Goal: Information Seeking & Learning: Learn about a topic

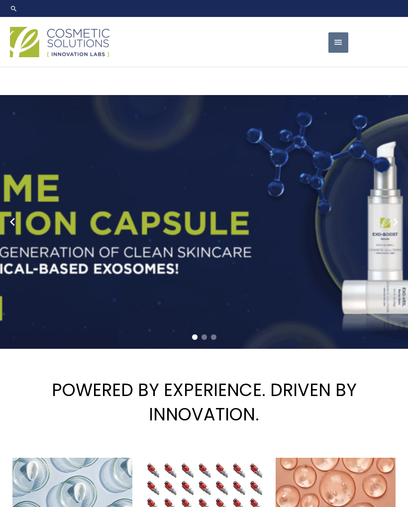
click at [343, 46] on span "button" at bounding box center [338, 42] width 10 height 20
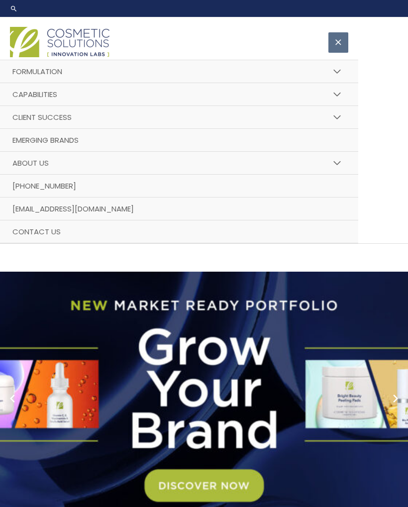
click at [335, 79] on button "Menu Toggle" at bounding box center [337, 72] width 22 height 24
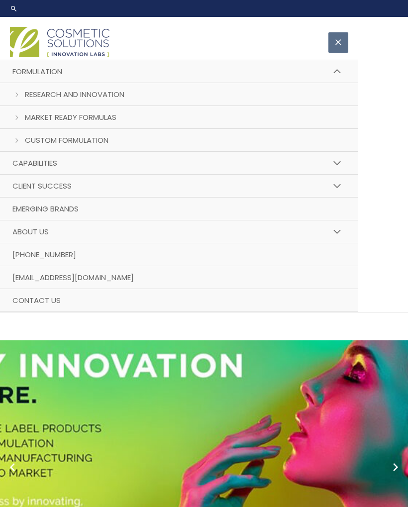
click at [320, 123] on link "Market Ready Formulas" at bounding box center [179, 117] width 358 height 23
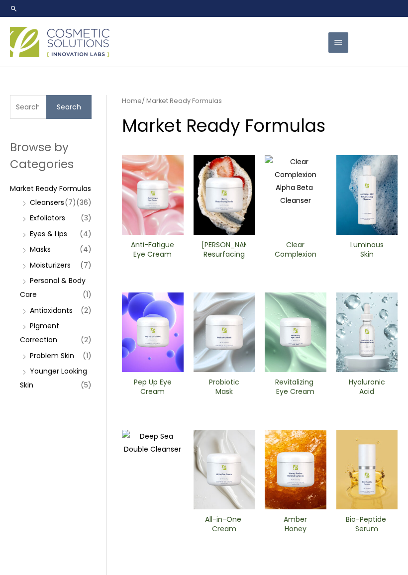
click at [60, 207] on link "Cleansers" at bounding box center [47, 203] width 34 height 10
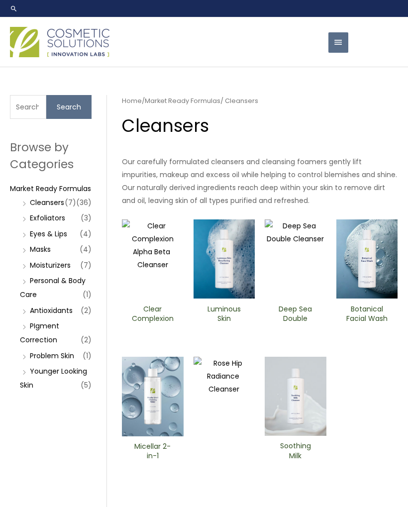
click at [299, 290] on img at bounding box center [296, 259] width 62 height 80
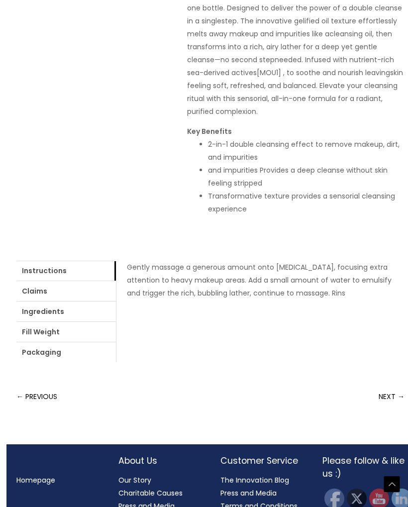
scroll to position [231, 0]
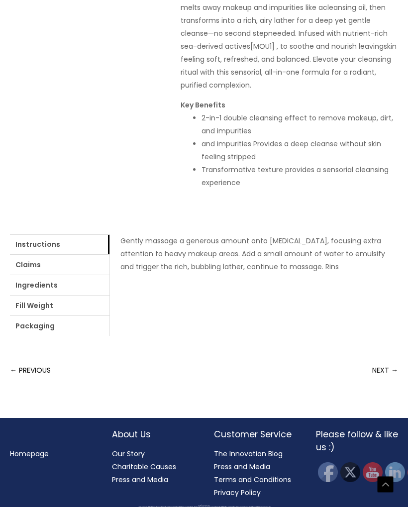
click at [387, 363] on link "NEXT →" at bounding box center [385, 370] width 26 height 20
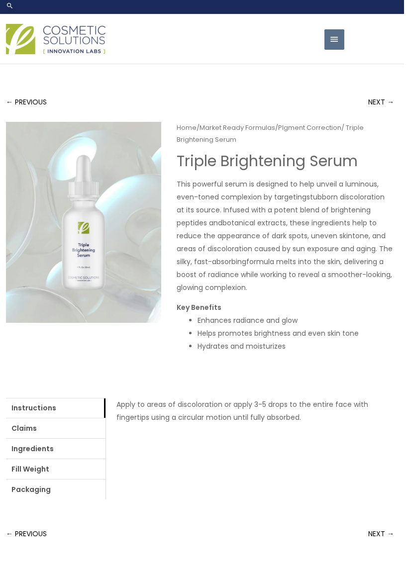
scroll to position [3, 4]
click at [381, 506] on link "NEXT →" at bounding box center [381, 534] width 26 height 20
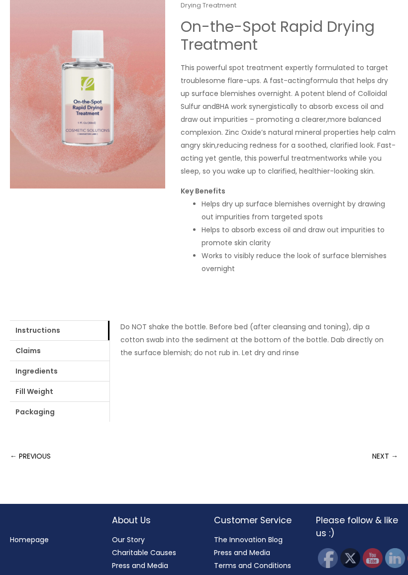
scroll to position [142, 0]
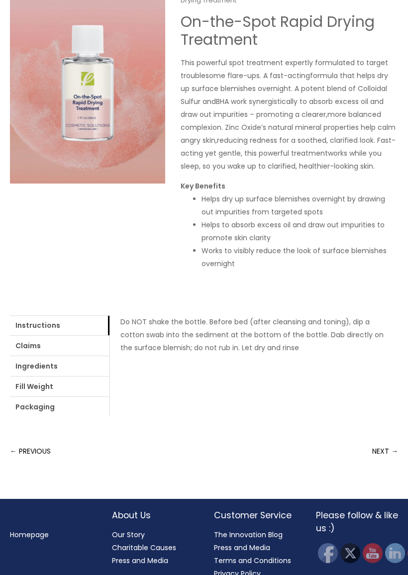
click at [385, 448] on link "NEXT →" at bounding box center [385, 452] width 26 height 20
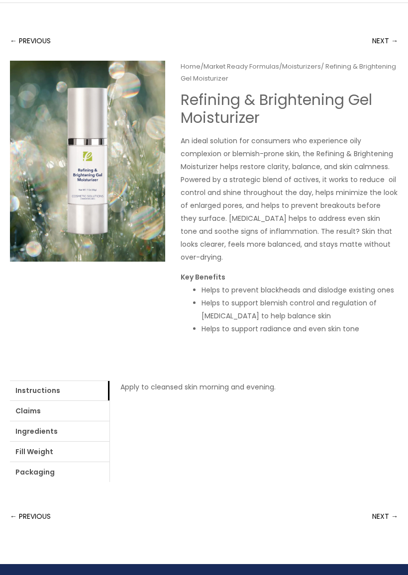
scroll to position [64, 0]
click at [390, 506] on link "NEXT →" at bounding box center [385, 516] width 26 height 20
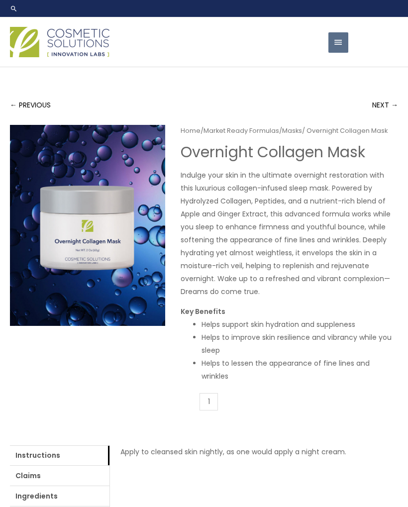
click at [91, 36] on img at bounding box center [60, 42] width 100 height 30
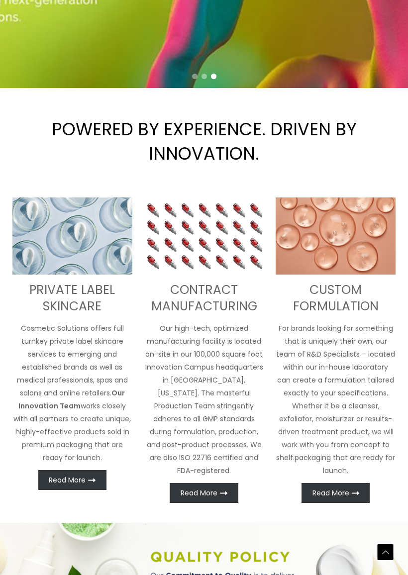
scroll to position [296, 0]
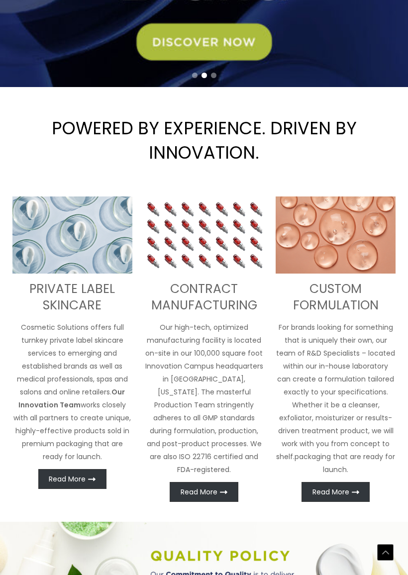
click at [350, 490] on link "Read More" at bounding box center [335, 492] width 68 height 20
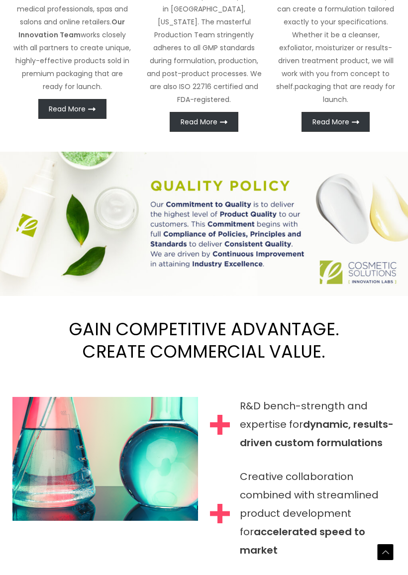
scroll to position [666, 0]
click at [352, 131] on link "Read More" at bounding box center [335, 122] width 68 height 20
click at [341, 125] on span "Read More" at bounding box center [330, 121] width 37 height 7
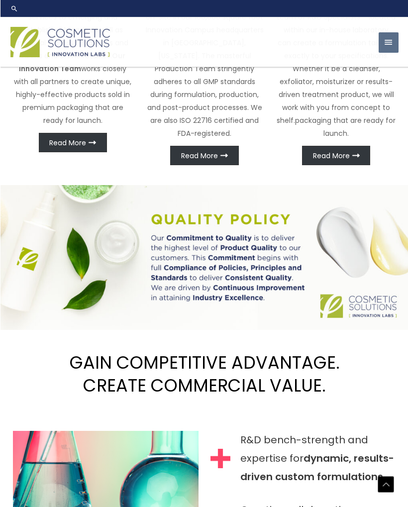
scroll to position [597, 0]
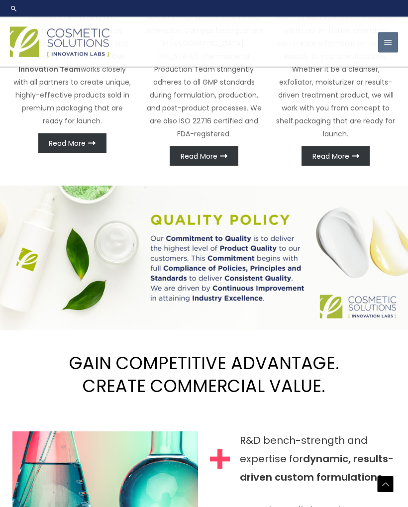
click at [338, 153] on span "Read More" at bounding box center [330, 156] width 37 height 7
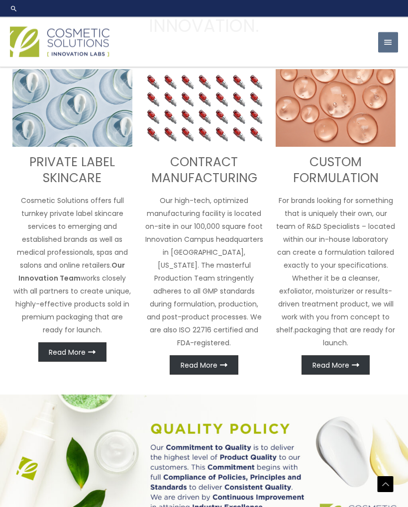
scroll to position [393, 0]
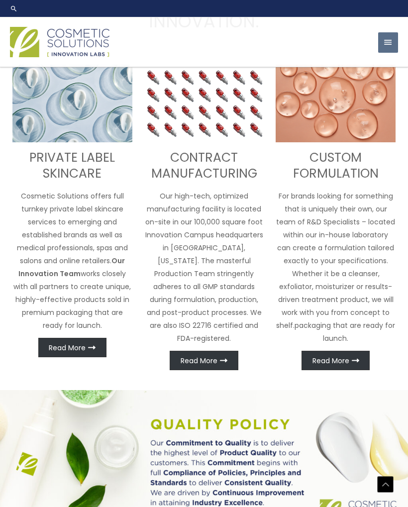
click at [359, 115] on img at bounding box center [336, 103] width 120 height 77
click at [348, 119] on img at bounding box center [336, 103] width 120 height 77
click at [218, 352] on link "Read More" at bounding box center [204, 361] width 68 height 20
click at [352, 346] on div "CUSTOM FORMULATION For brands looking for something that is uniquely their own,…" at bounding box center [336, 217] width 120 height 305
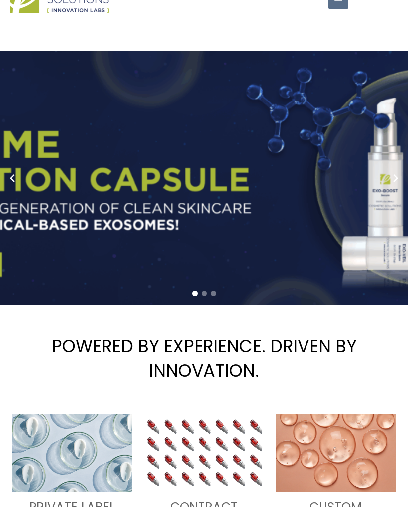
scroll to position [0, 0]
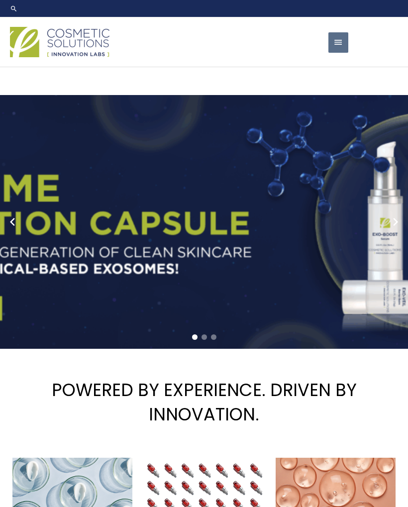
click at [342, 37] on span "button" at bounding box center [338, 42] width 10 height 20
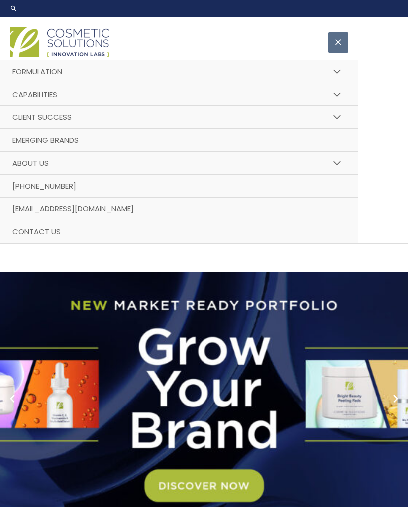
click at [339, 70] on button "Menu Toggle" at bounding box center [337, 72] width 22 height 24
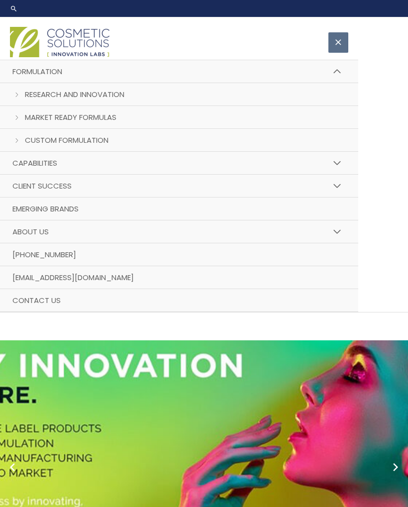
click at [311, 142] on link "Custom Formulation" at bounding box center [179, 140] width 358 height 23
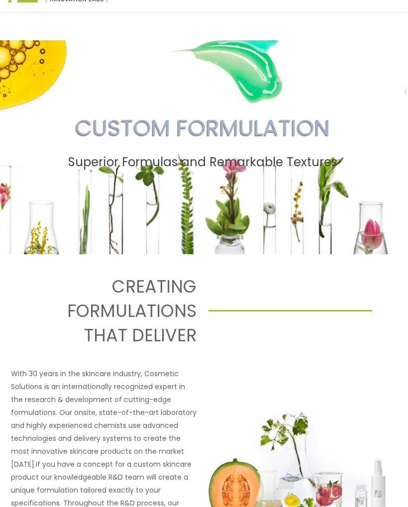
scroll to position [0, 1]
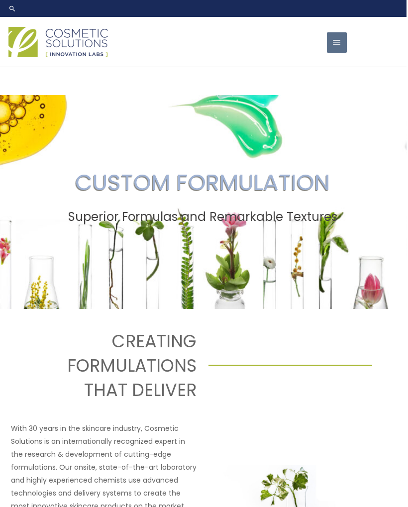
click at [343, 35] on button "Main Menu" at bounding box center [337, 42] width 20 height 20
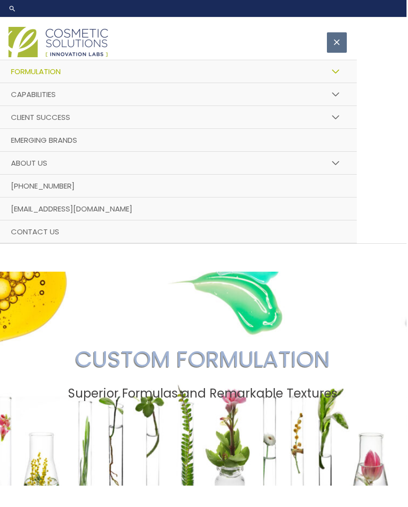
click at [236, 91] on link "Capabilities" at bounding box center [178, 94] width 358 height 23
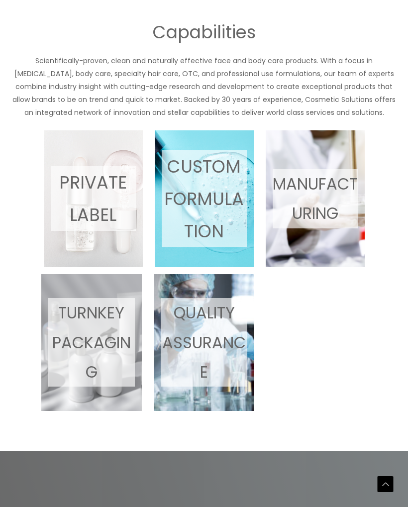
scroll to position [380, 0]
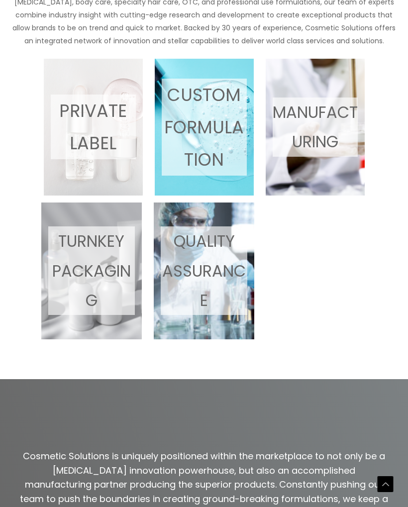
click at [208, 129] on p "CUSTOM FORMULATION" at bounding box center [204, 127] width 85 height 97
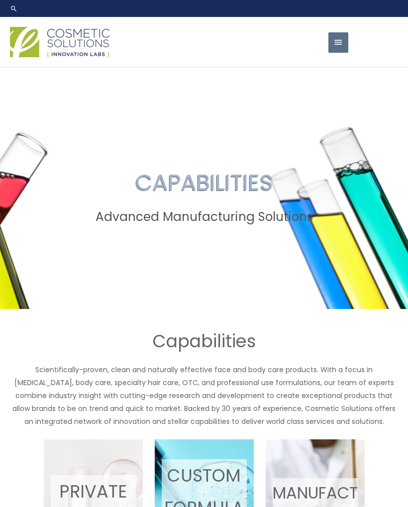
scroll to position [381, 0]
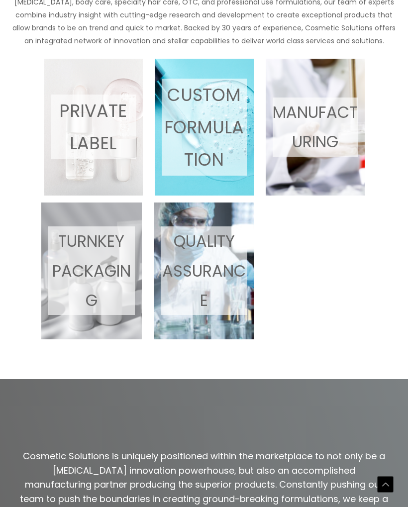
click at [112, 247] on p "TURNKEY PACKAGING" at bounding box center [91, 270] width 87 height 89
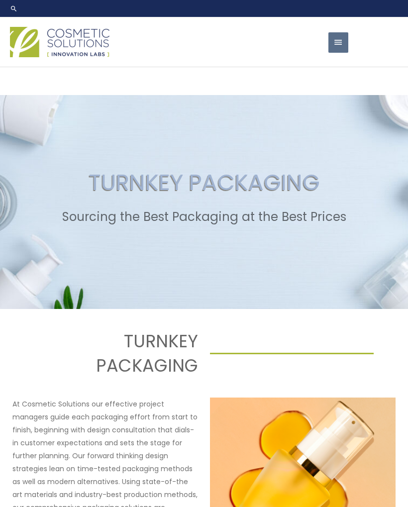
click at [338, 37] on span "button" at bounding box center [338, 42] width 10 height 20
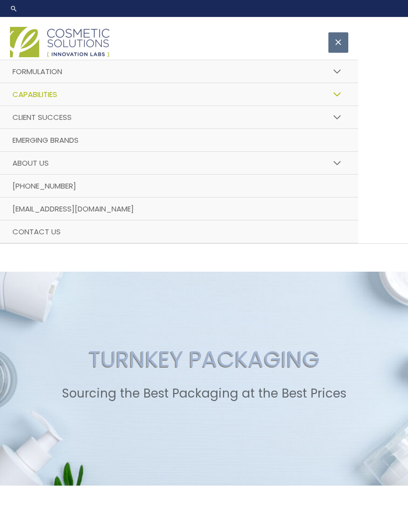
click at [337, 71] on button "Menu Toggle" at bounding box center [337, 72] width 22 height 24
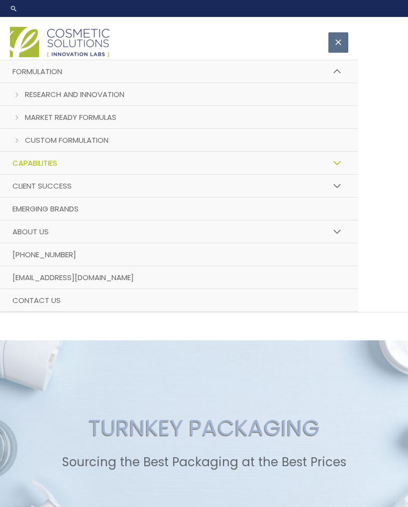
click at [268, 121] on link "Market Ready Formulas" at bounding box center [179, 117] width 358 height 23
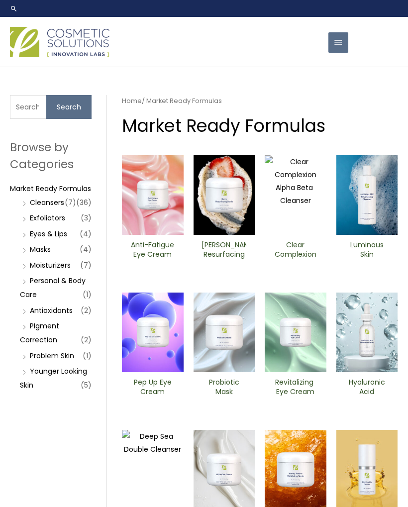
click at [235, 190] on img at bounding box center [225, 195] width 62 height 80
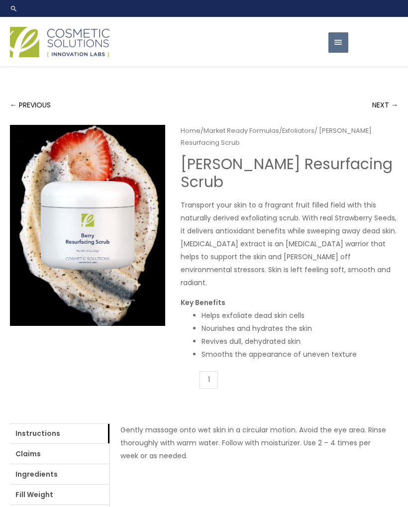
click at [389, 99] on link "NEXT →" at bounding box center [385, 105] width 26 height 20
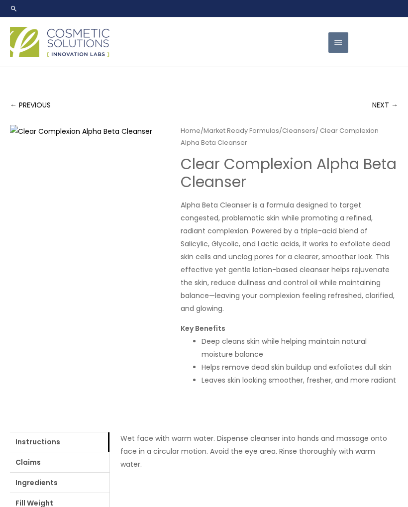
click at [380, 106] on link "NEXT →" at bounding box center [385, 105] width 26 height 20
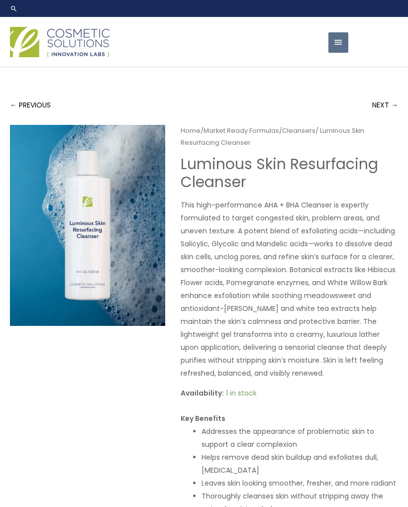
click at [381, 104] on link "NEXT →" at bounding box center [385, 105] width 26 height 20
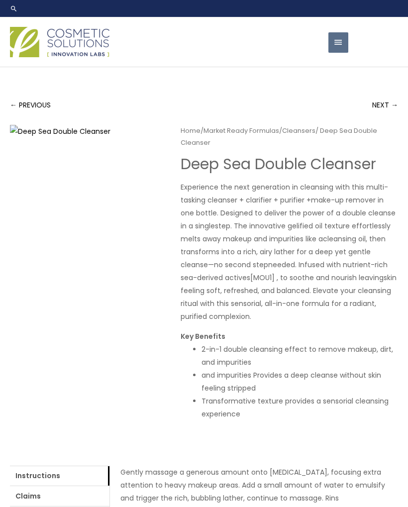
click at [126, 269] on img at bounding box center [87, 225] width 155 height 201
